Goal: Information Seeking & Learning: Learn about a topic

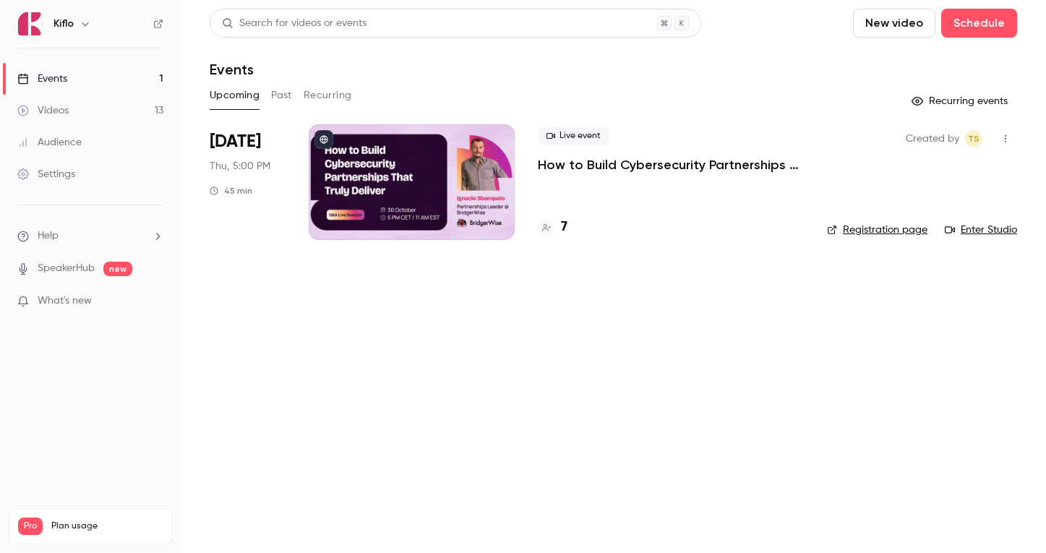
click at [286, 90] on button "Past" at bounding box center [281, 95] width 21 height 23
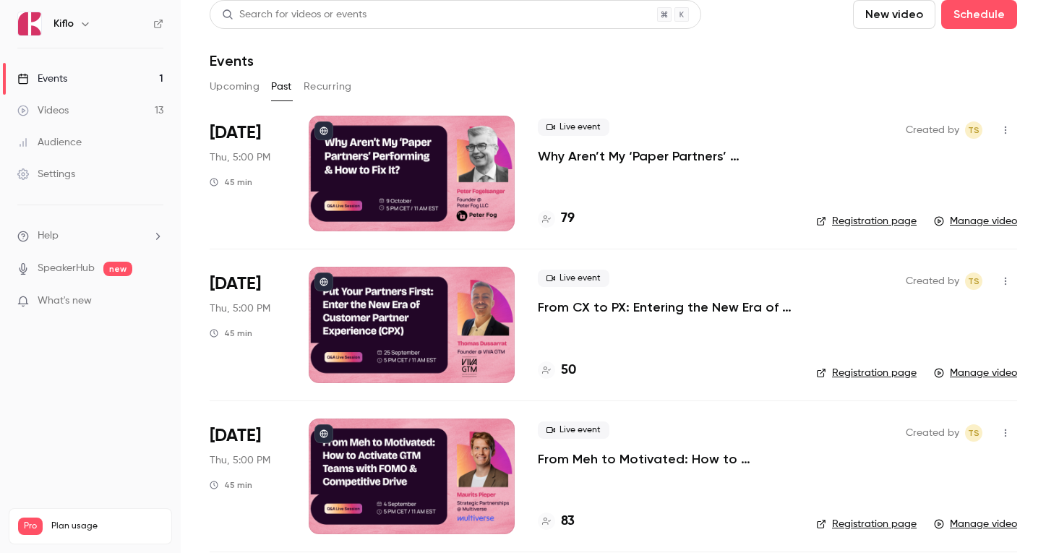
scroll to position [20, 0]
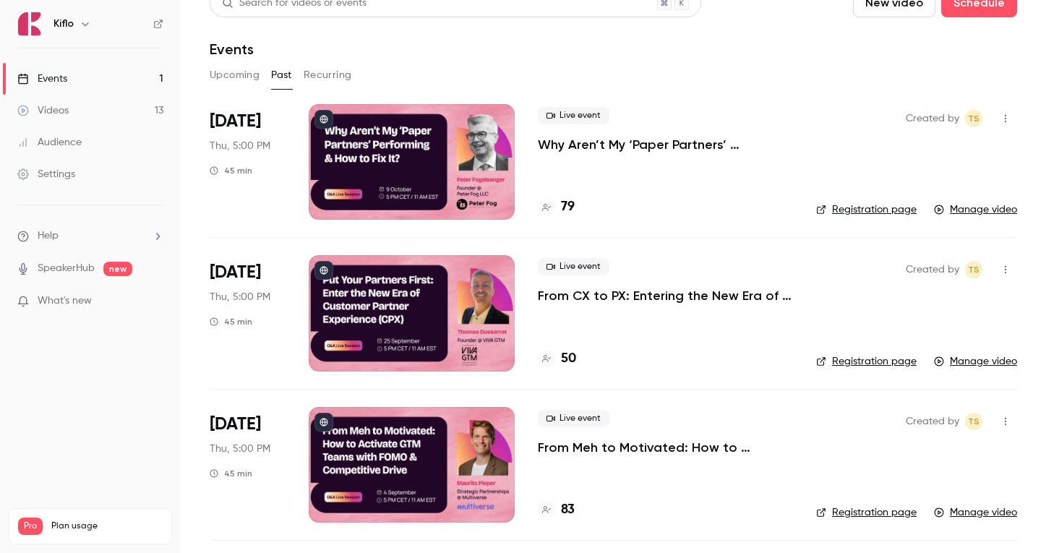
click at [626, 299] on p "From CX to PX: Entering the New Era of Partner Experience" at bounding box center [665, 295] width 255 height 17
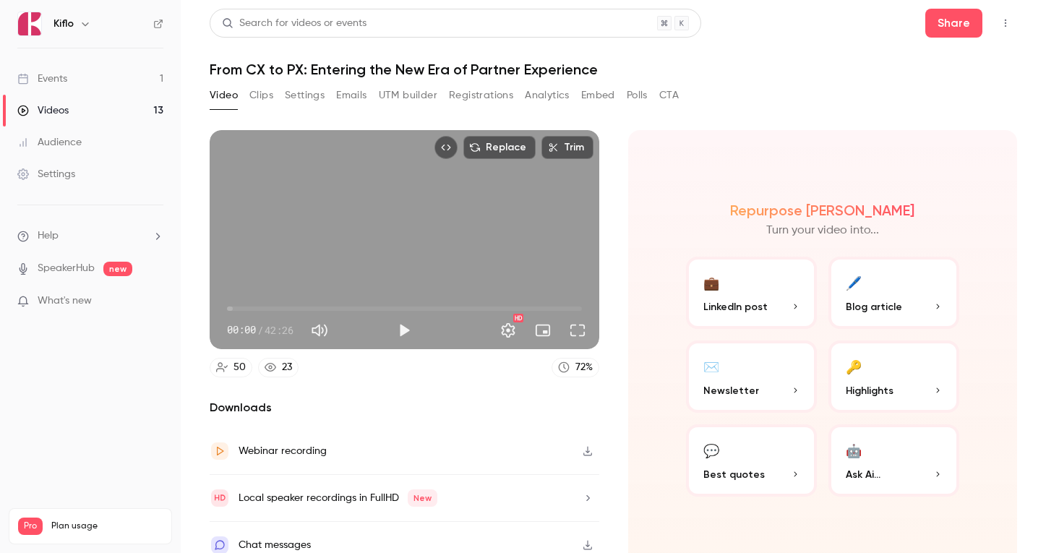
click at [353, 91] on button "Emails" at bounding box center [351, 95] width 30 height 23
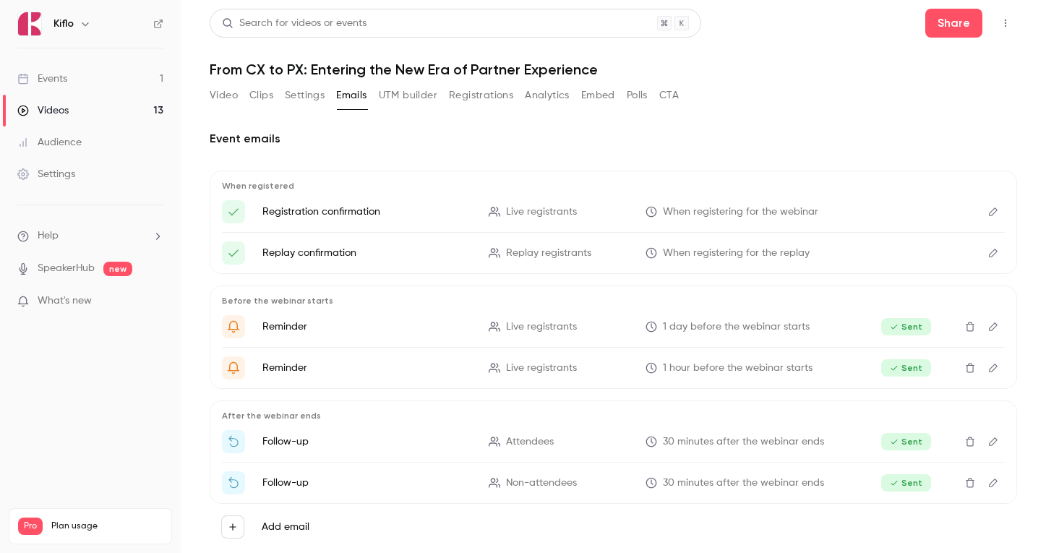
click at [509, 100] on button "Registrations" at bounding box center [481, 95] width 64 height 23
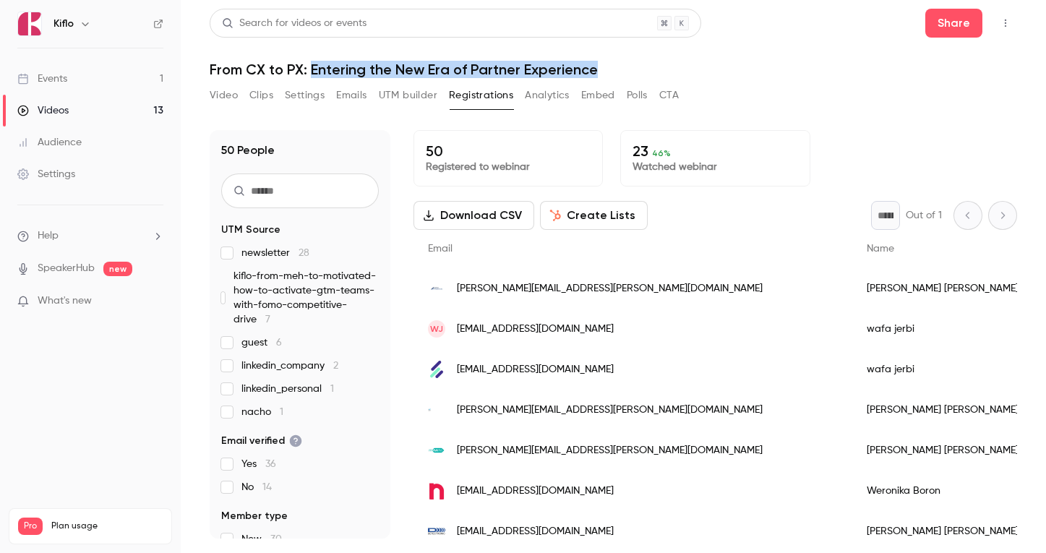
drag, startPoint x: 312, startPoint y: 69, endPoint x: 618, endPoint y: 75, distance: 305.7
click at [618, 75] on h1 "From CX to PX: Entering the New Era of Partner Experience" at bounding box center [613, 69] width 807 height 17
copy h1 "Entering the New Era of Partner Experience"
drag, startPoint x: 209, startPoint y: 66, endPoint x: 610, endPoint y: 69, distance: 401.0
click at [610, 69] on main "Search for videos or events Share From CX to PX: Entering the New Era of Partne…" at bounding box center [613, 276] width 865 height 553
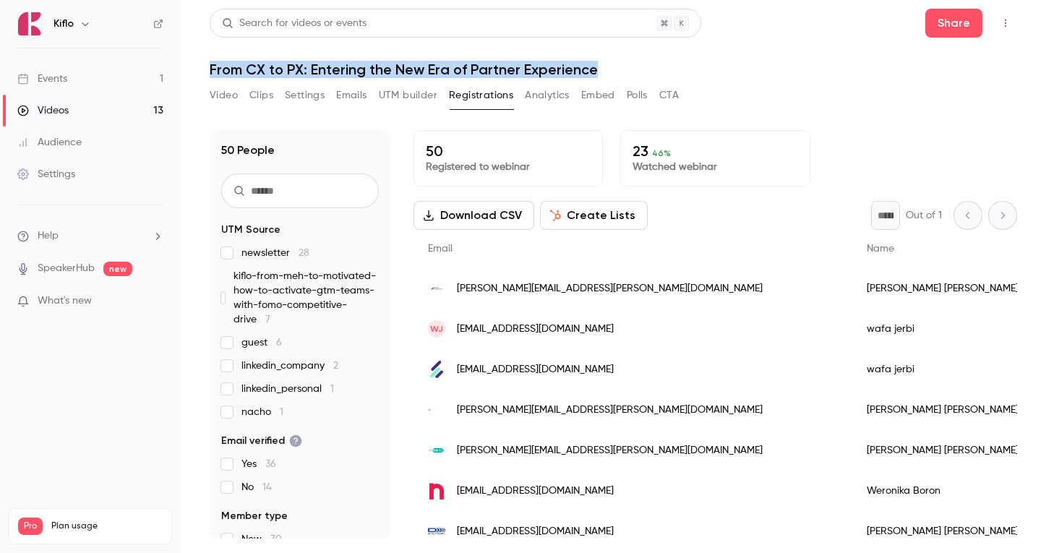
copy h1 "From CX to PX: Entering the New Era of Partner Experience"
click at [225, 95] on button "Video" at bounding box center [224, 95] width 28 height 23
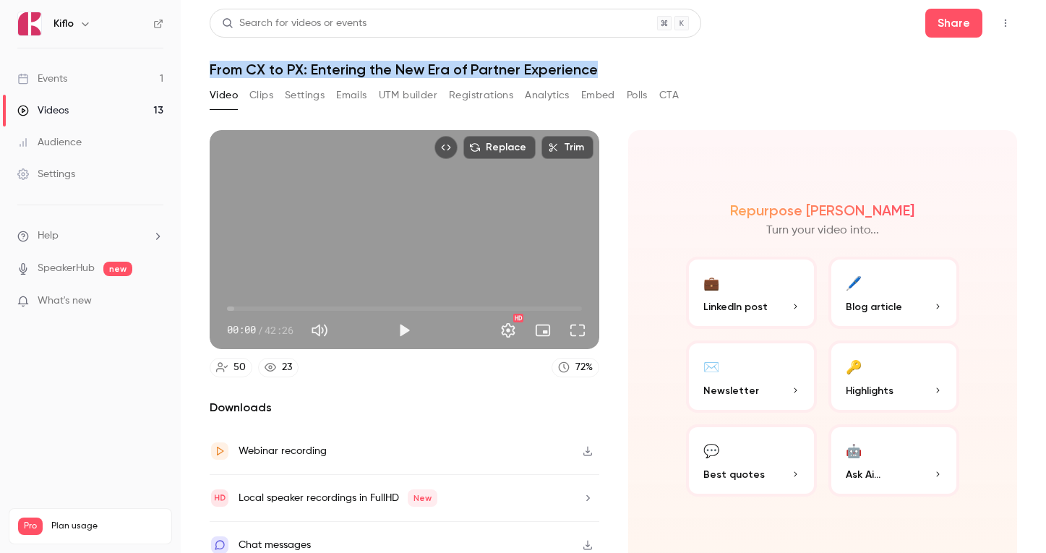
click at [262, 95] on button "Clips" at bounding box center [261, 95] width 24 height 23
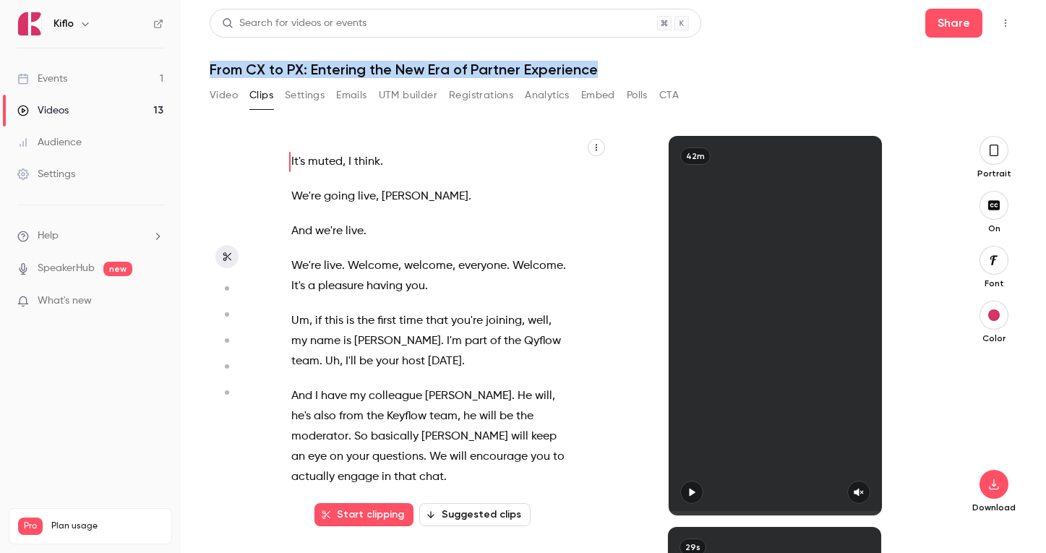
click at [303, 97] on button "Settings" at bounding box center [305, 95] width 40 height 23
